Goal: Task Accomplishment & Management: Use online tool/utility

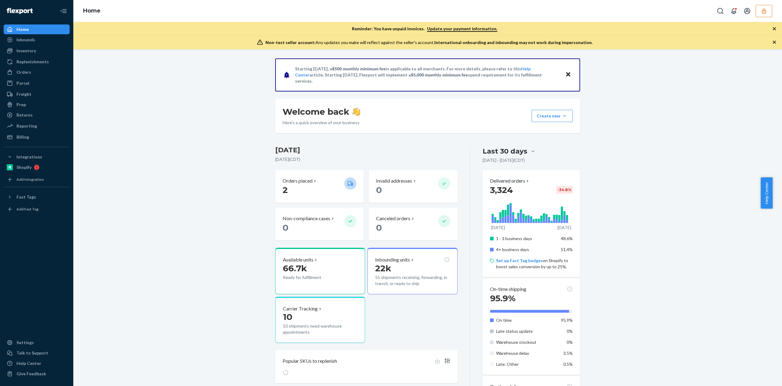
click at [766, 13] on icon "button" at bounding box center [764, 10] width 4 height 5
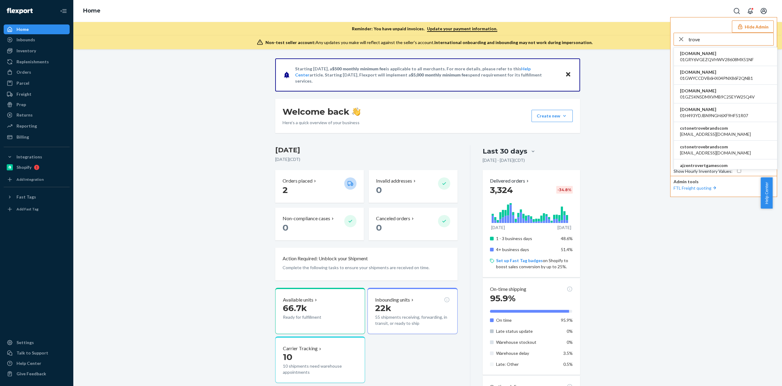
type input "trove"
click at [707, 133] on span "[EMAIL_ADDRESS][DOMAIN_NAME]" at bounding box center [715, 134] width 71 height 6
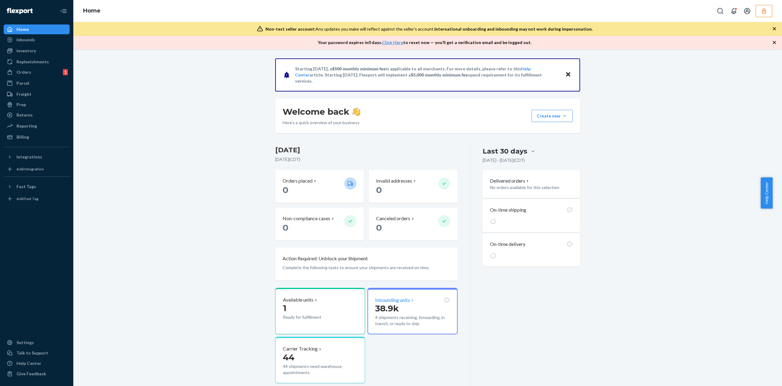
click at [394, 300] on p "Inbounding units" at bounding box center [392, 299] width 35 height 7
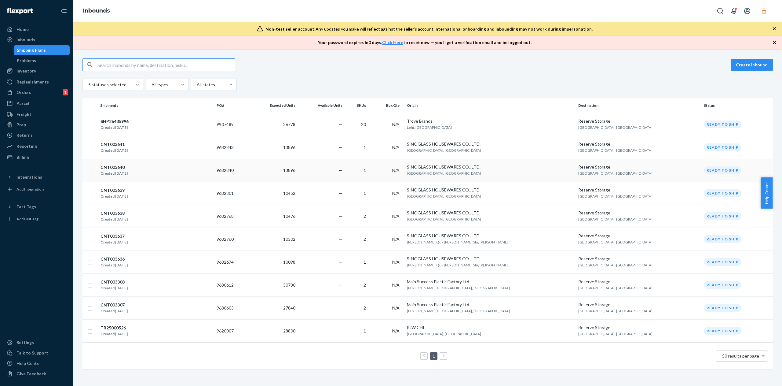
scroll to position [2, 0]
click at [113, 81] on div at bounding box center [112, 84] width 49 height 7
click at [88, 82] on input "option In draft focused, 1 of 10. 10 results available. Use Up and Down to choo…" at bounding box center [88, 85] width 1 height 6
click at [158, 83] on div at bounding box center [166, 84] width 31 height 7
click at [152, 83] on input "All types" at bounding box center [151, 85] width 1 height 6
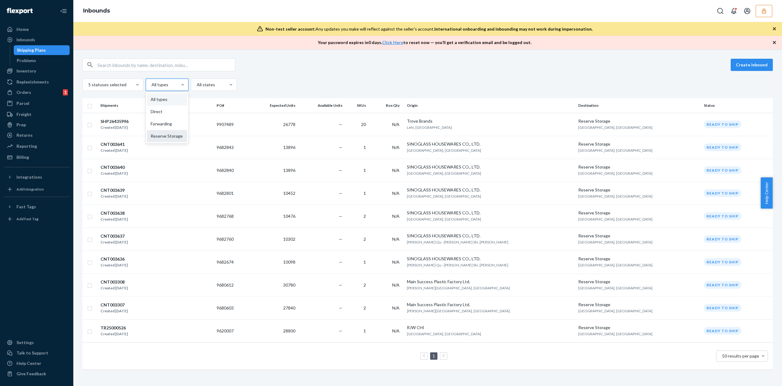
click at [169, 134] on div "Reserve Storage" at bounding box center [167, 136] width 40 height 12
click at [152, 88] on input "option Reserve Storage focused, 4 of 4. 4 results available. Use Up and Down to…" at bounding box center [151, 85] width 1 height 6
